Goal: Navigation & Orientation: Understand site structure

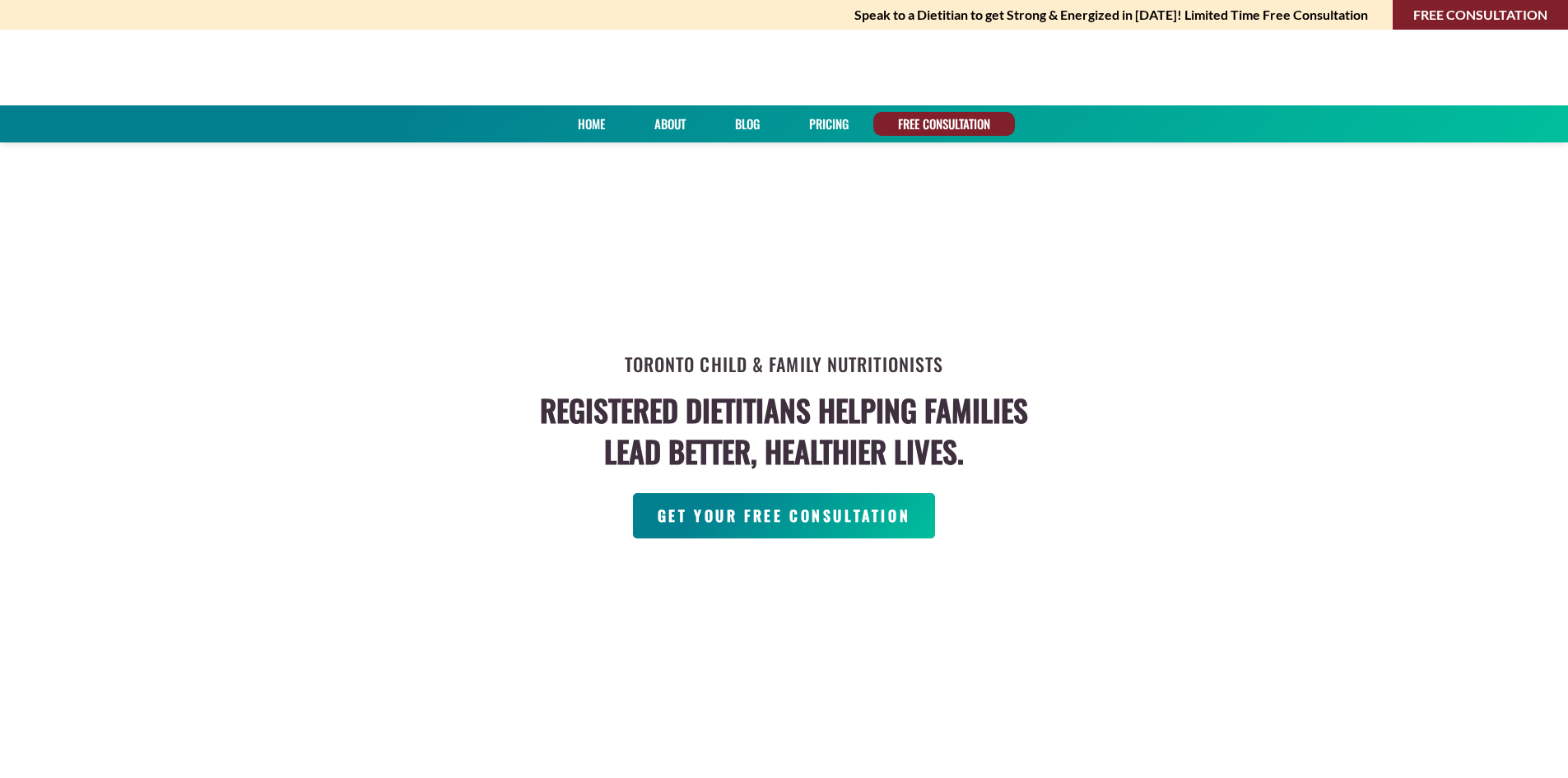
click at [584, 121] on link "Home" at bounding box center [591, 124] width 39 height 24
click at [1104, 224] on div "Toronto Child & Family Nutritionists Registered Dietitians helping families lea…" at bounding box center [784, 447] width 1568 height 612
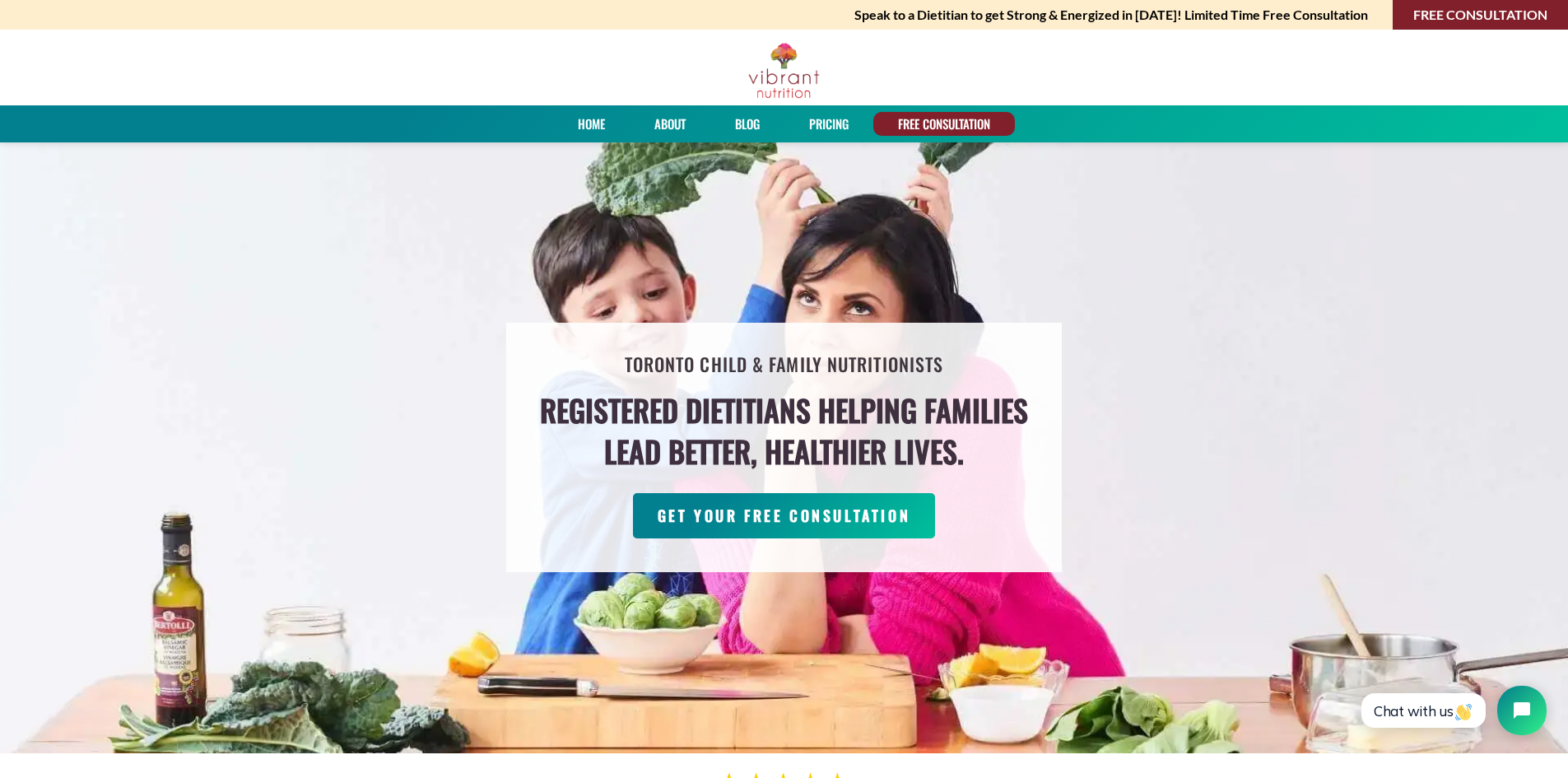
click at [1236, 365] on div "Toronto Child & Family Nutritionists Registered Dietitians helping families lea…" at bounding box center [784, 447] width 1568 height 612
click at [660, 121] on link "About" at bounding box center [670, 124] width 43 height 24
click at [776, 67] on img at bounding box center [784, 71] width 73 height 58
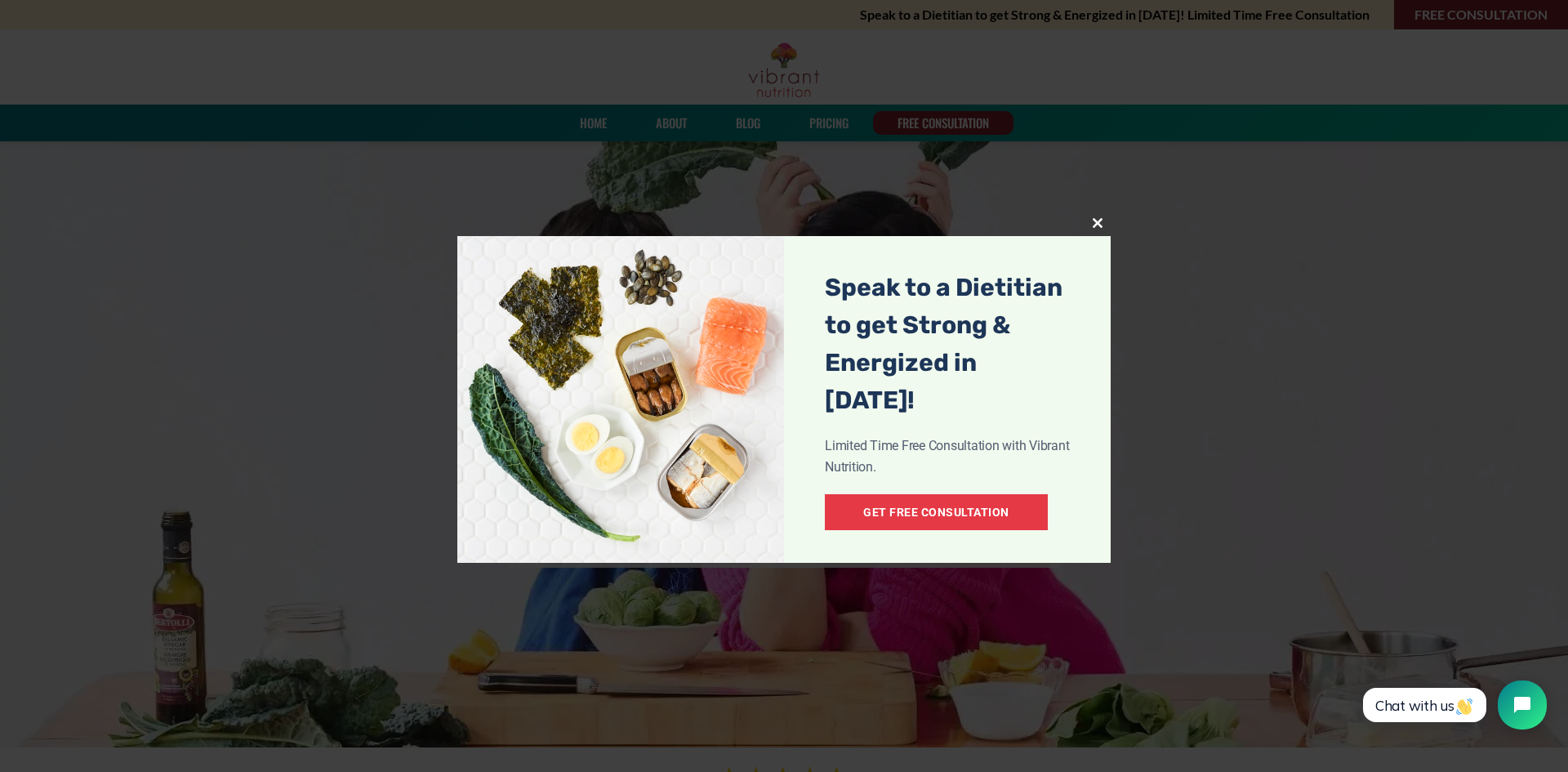
click at [1095, 218] on span at bounding box center [1097, 222] width 26 height 9
